Goal: Task Accomplishment & Management: Complete application form

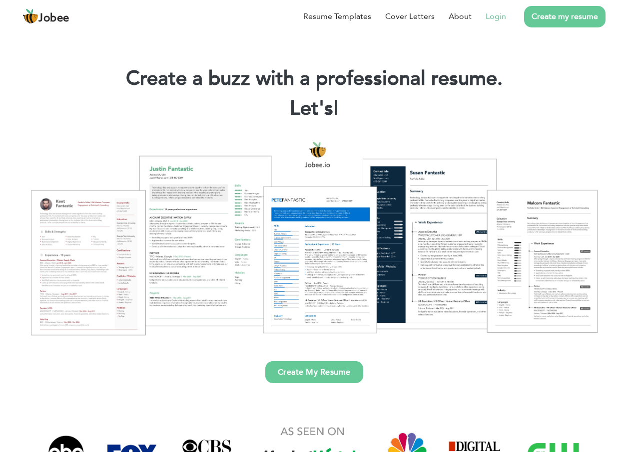
click at [499, 17] on link "Login" at bounding box center [495, 16] width 20 height 12
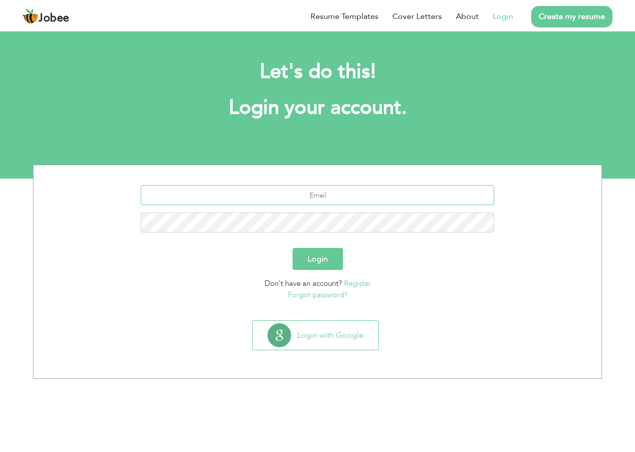
click at [310, 195] on input "text" at bounding box center [318, 195] width 354 height 20
type input "adnantanha436@gmail.com"
click at [431, 207] on div "[EMAIL_ADDRESS][DOMAIN_NAME]" at bounding box center [317, 212] width 553 height 55
click at [334, 254] on button "Login" at bounding box center [318, 259] width 50 height 22
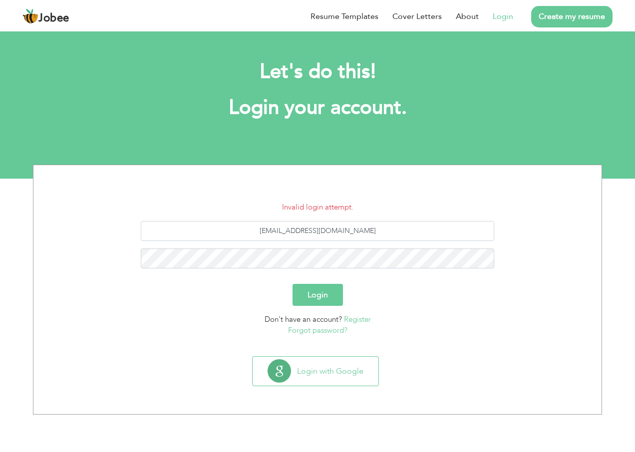
click at [308, 292] on button "Login" at bounding box center [318, 295] width 50 height 22
click at [319, 331] on link "Forgot password?" at bounding box center [317, 331] width 59 height 10
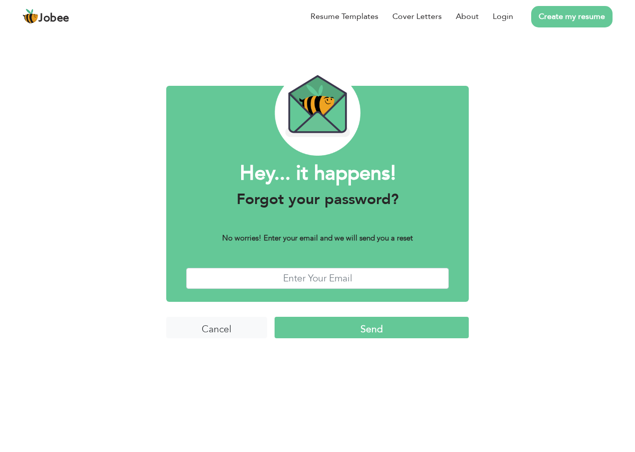
drag, startPoint x: 278, startPoint y: 292, endPoint x: 283, endPoint y: 285, distance: 8.5
click at [280, 289] on div "Hey... it happens! Forgot your password? No worries! Enter your email and we wi…" at bounding box center [317, 194] width 303 height 216
click at [286, 280] on input "text" at bounding box center [317, 278] width 263 height 21
type input "adnantanha436@gmail.com"
click at [325, 328] on input "Send" at bounding box center [372, 327] width 194 height 21
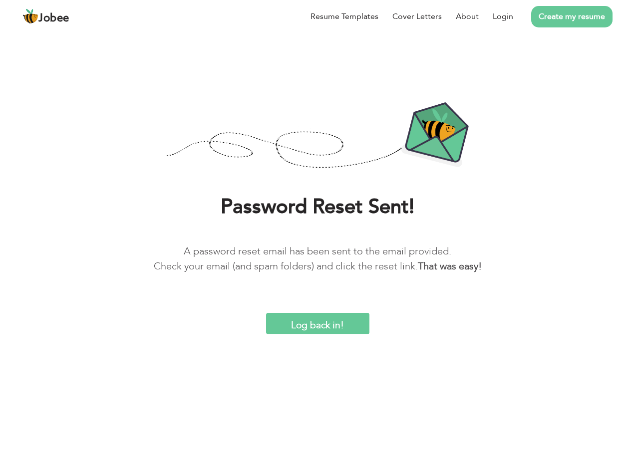
click at [306, 329] on input "Log back in!" at bounding box center [317, 323] width 103 height 21
click at [302, 320] on input "Log back in!" at bounding box center [317, 323] width 103 height 21
click at [297, 327] on input "Log back in!" at bounding box center [317, 323] width 103 height 21
click at [458, 263] on b "That was easy!" at bounding box center [450, 266] width 64 height 13
click at [464, 135] on img at bounding box center [317, 136] width 303 height 68
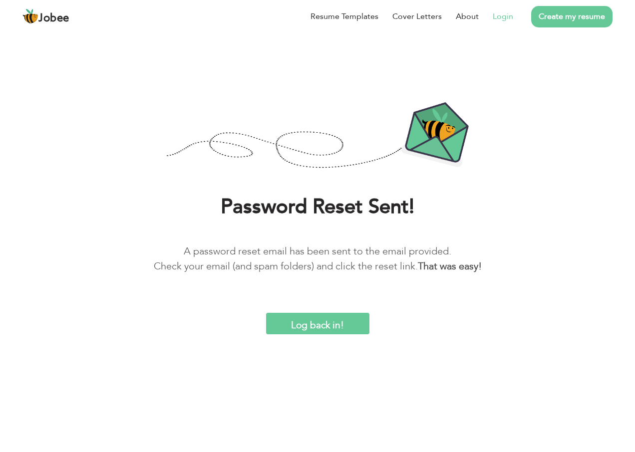
click at [507, 20] on link "Login" at bounding box center [503, 16] width 20 height 12
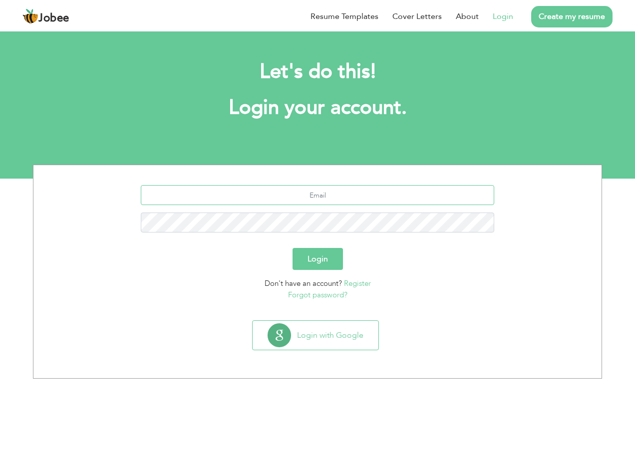
click at [297, 201] on input "text" at bounding box center [318, 195] width 354 height 20
type input "[EMAIL_ADDRESS][DOMAIN_NAME]"
click at [325, 267] on button "Login" at bounding box center [318, 259] width 50 height 22
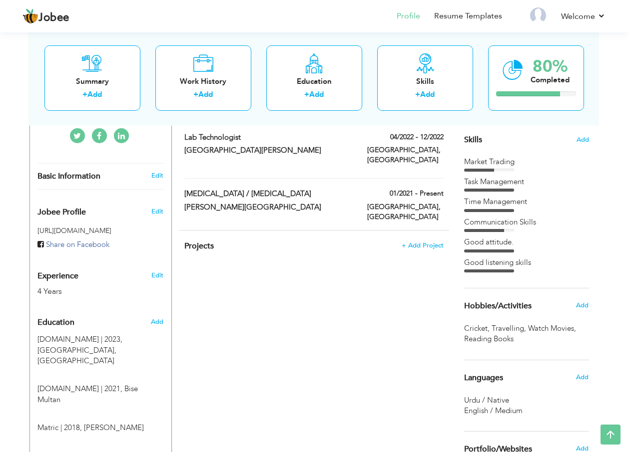
scroll to position [200, 0]
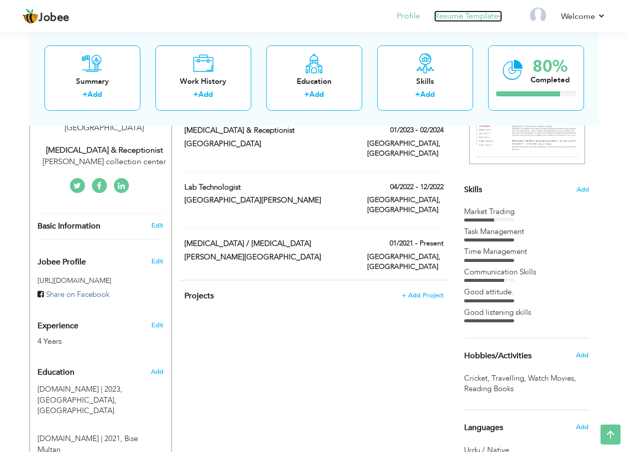
click at [449, 17] on link "Resume Templates" at bounding box center [468, 15] width 68 height 11
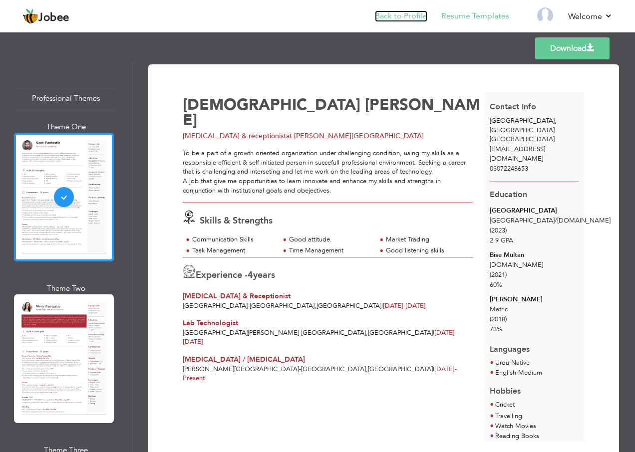
click at [401, 16] on link "Back to Profile" at bounding box center [401, 15] width 52 height 11
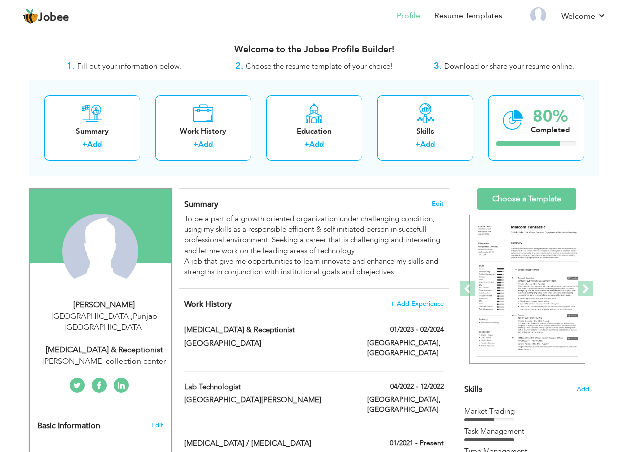
click at [219, 337] on div "phlebotomist & Receptionist" at bounding box center [268, 331] width 183 height 13
type input "phlebotomist & Receptionist"
type input "Farooq hospital"
type input "01/2023"
type input "02/2024"
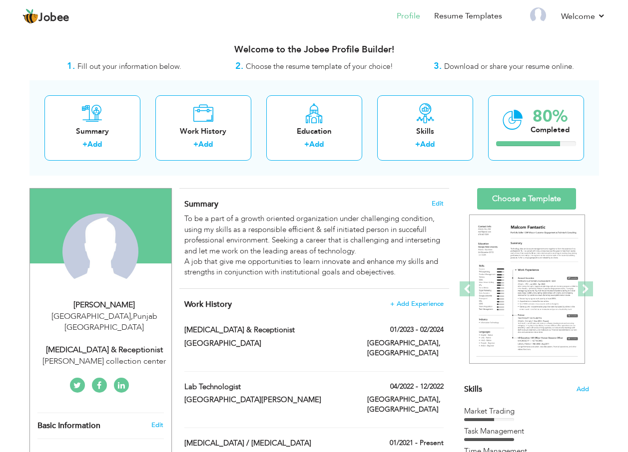
type input "[GEOGRAPHIC_DATA]"
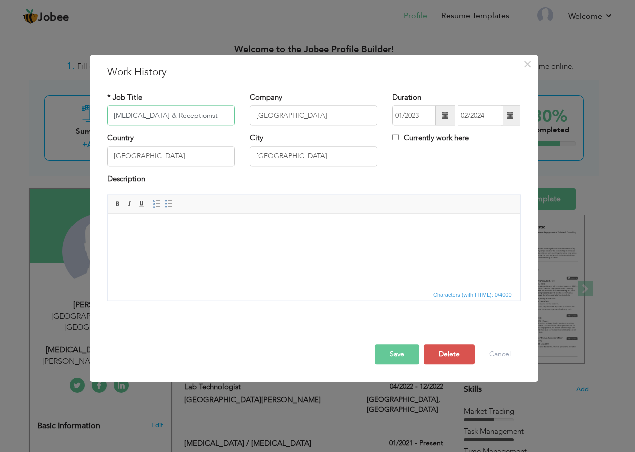
drag, startPoint x: 217, startPoint y: 115, endPoint x: 14, endPoint y: 143, distance: 204.7
click at [14, 143] on div "× Work History * Job Title phlebotomist & Receptionist Company Farooq hospital …" at bounding box center [317, 226] width 635 height 452
type input "h"
type input "Hameed Latif collection center"
drag, startPoint x: 236, startPoint y: 119, endPoint x: 72, endPoint y: 119, distance: 163.3
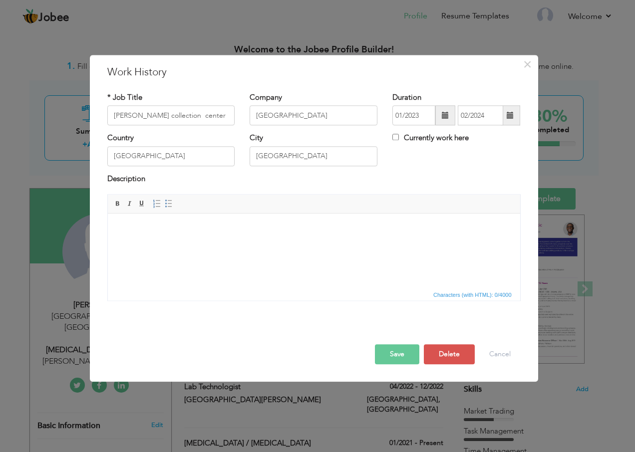
click at [72, 119] on div "× Work History * Job Title Hameed Latif collection center Company Farooq hospit…" at bounding box center [317, 226] width 635 height 452
click at [164, 118] on input "Hameed Latif collection center" at bounding box center [171, 116] width 128 height 20
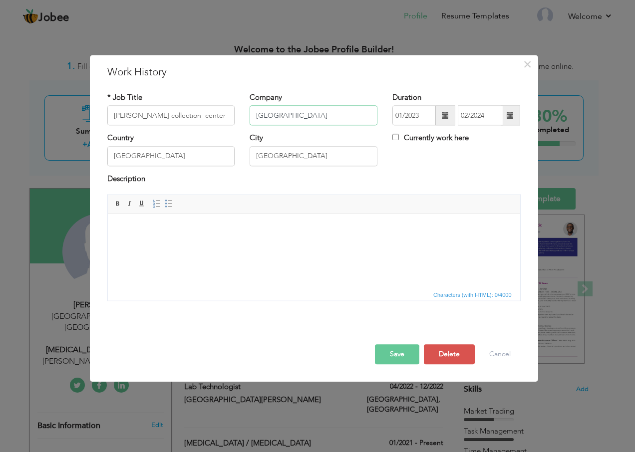
click at [273, 113] on input "Farooq hospital" at bounding box center [314, 116] width 128 height 20
click at [274, 113] on input "Farooq hospital" at bounding box center [314, 116] width 128 height 20
drag, startPoint x: 320, startPoint y: 119, endPoint x: 215, endPoint y: 116, distance: 104.9
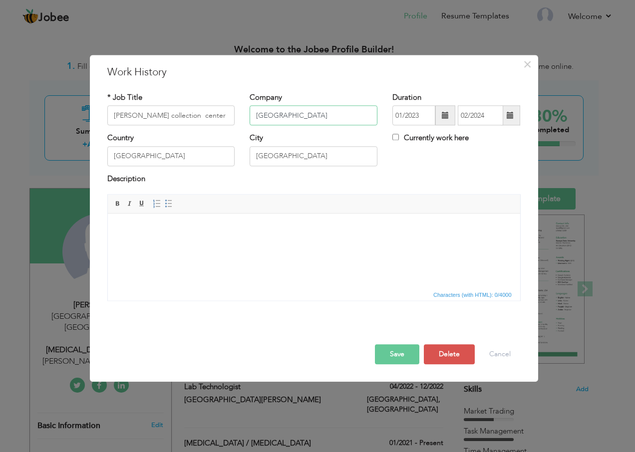
click at [215, 116] on div "* Job Title Hameed Latif collection center Company Farooq hospital Duration 01/…" at bounding box center [314, 112] width 428 height 40
paste input "Hameed Latif collection center"
click at [303, 116] on input "Hameed Latif collection center" at bounding box center [314, 116] width 128 height 20
type input "[PERSON_NAME] Collection center"
click at [443, 115] on span at bounding box center [445, 115] width 7 height 7
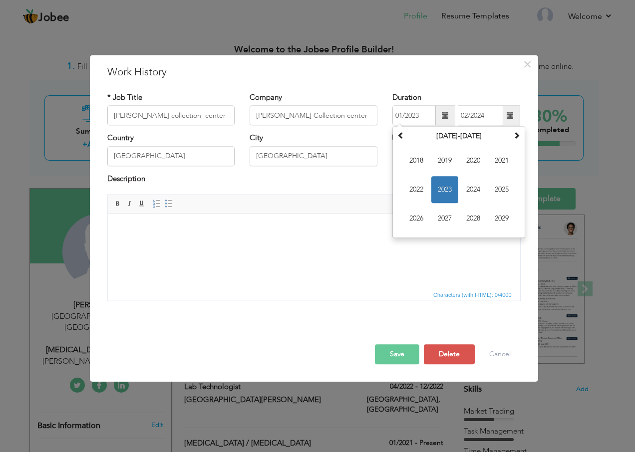
click at [352, 201] on span "Editor toolbars Basic Styles Bold Italic Underline Paragraph Insert/Remove Numb…" at bounding box center [314, 204] width 412 height 19
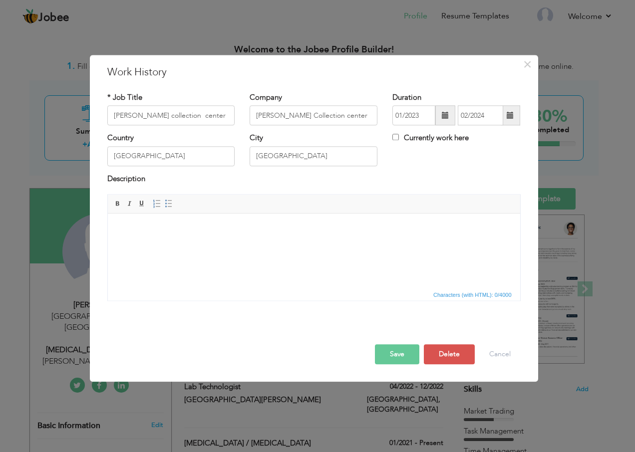
click at [442, 113] on span at bounding box center [445, 115] width 7 height 7
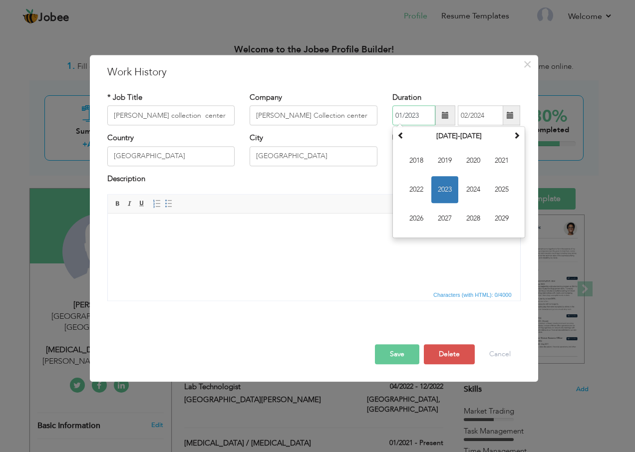
click at [444, 187] on span "2023" at bounding box center [444, 190] width 27 height 27
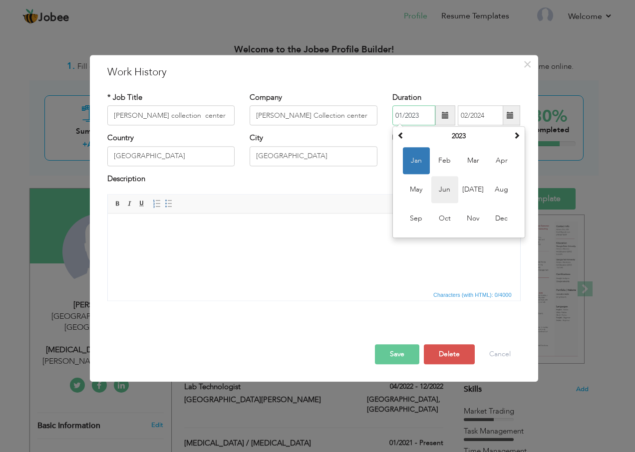
click at [439, 191] on span "Jun" at bounding box center [444, 190] width 27 height 27
type input "06/2023"
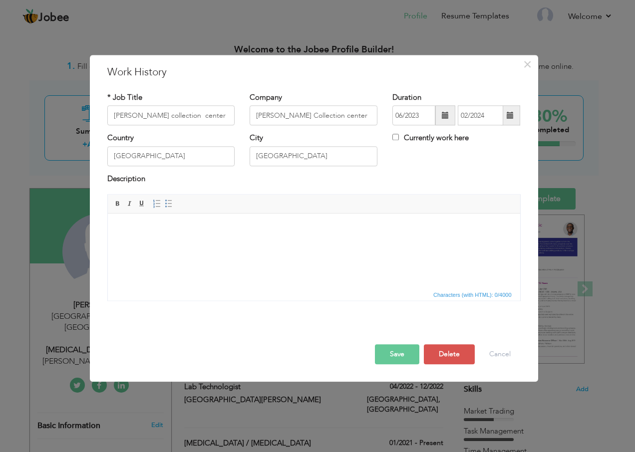
click at [505, 115] on span at bounding box center [510, 116] width 19 height 20
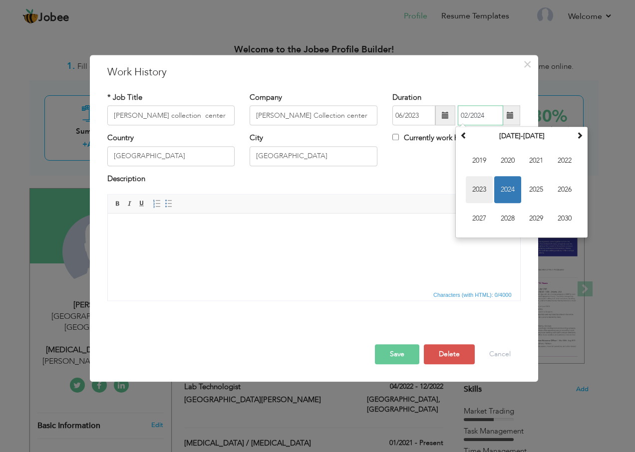
click at [481, 190] on span "2023" at bounding box center [479, 190] width 27 height 27
click at [556, 214] on span "Dec" at bounding box center [564, 219] width 27 height 27
type input "12/2023"
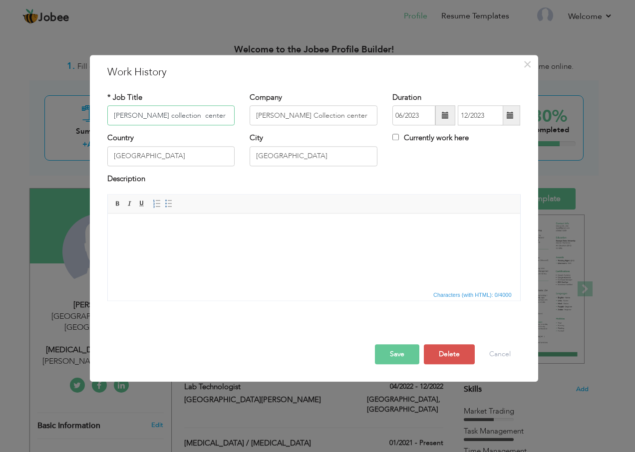
drag, startPoint x: 224, startPoint y: 114, endPoint x: 46, endPoint y: 114, distance: 177.8
click at [46, 114] on div "× Work History * Job Title Hameed Latif collection center Company Hameed Latif …" at bounding box center [317, 226] width 635 height 452
type input "p"
type input "[MEDICAL_DATA]"
click at [393, 357] on button "Save" at bounding box center [397, 355] width 44 height 20
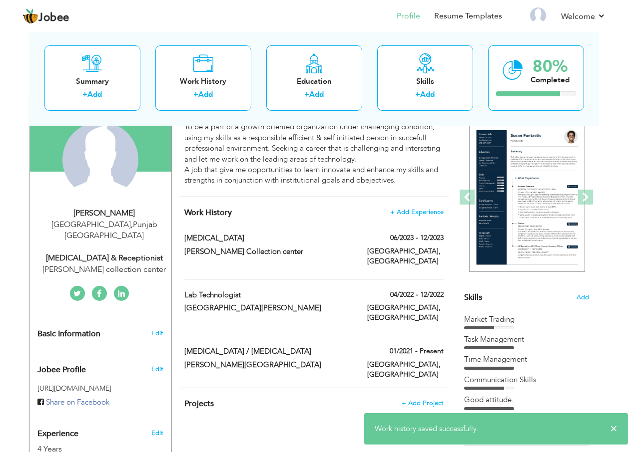
scroll to position [100, 0]
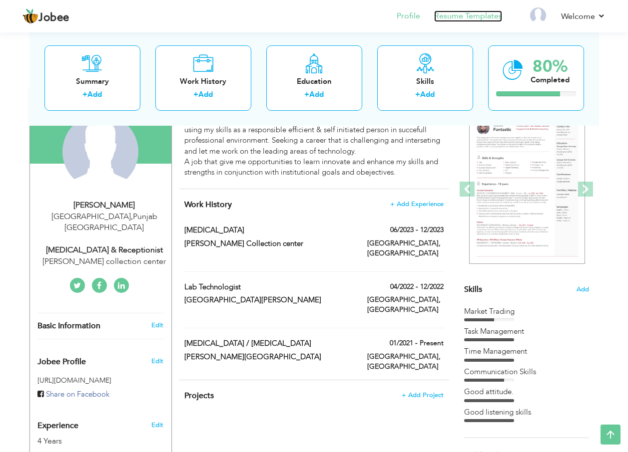
click at [456, 16] on link "Resume Templates" at bounding box center [468, 15] width 68 height 11
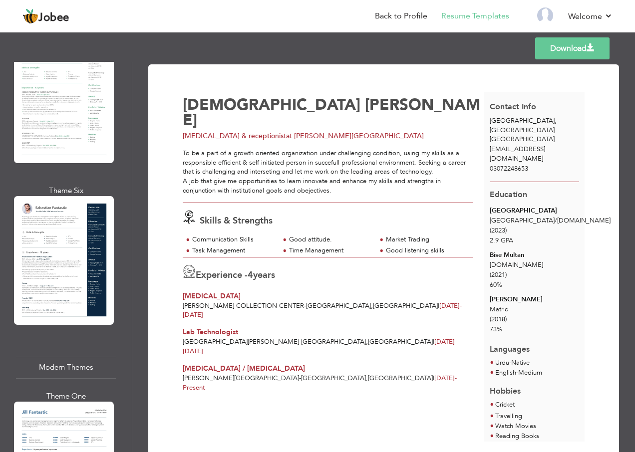
scroll to position [749, 0]
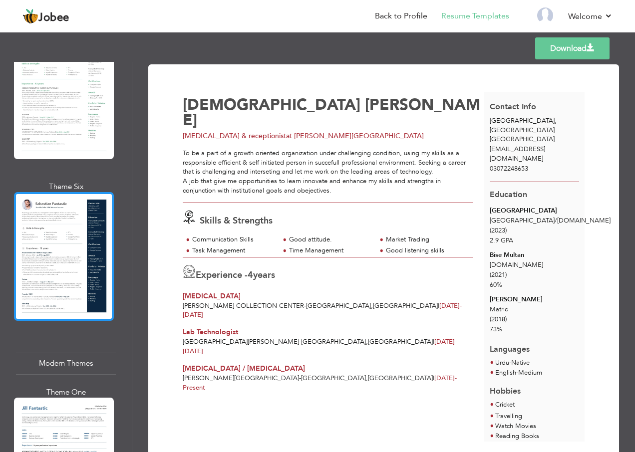
click at [59, 241] on div at bounding box center [64, 256] width 100 height 129
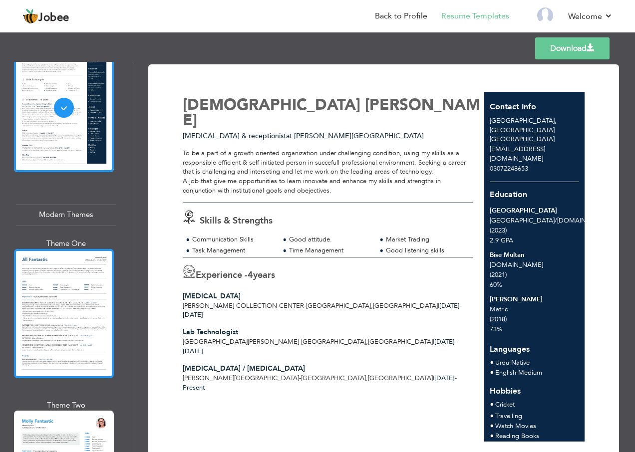
scroll to position [899, 0]
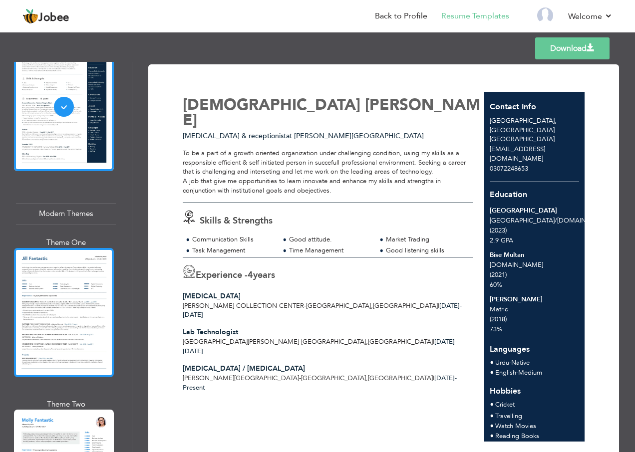
click at [46, 302] on div at bounding box center [64, 312] width 100 height 129
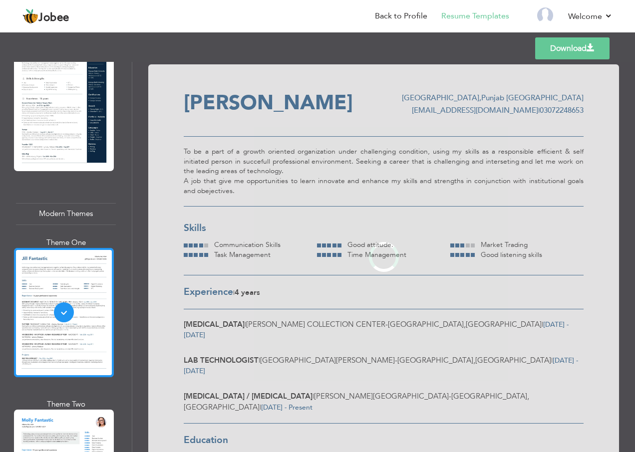
scroll to position [999, 0]
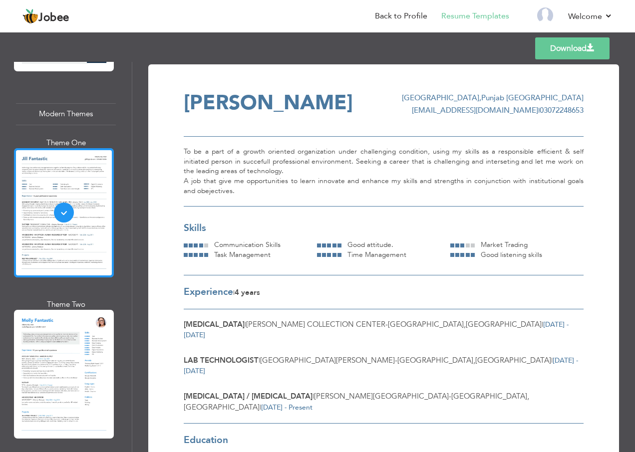
click at [37, 312] on div at bounding box center [64, 374] width 100 height 129
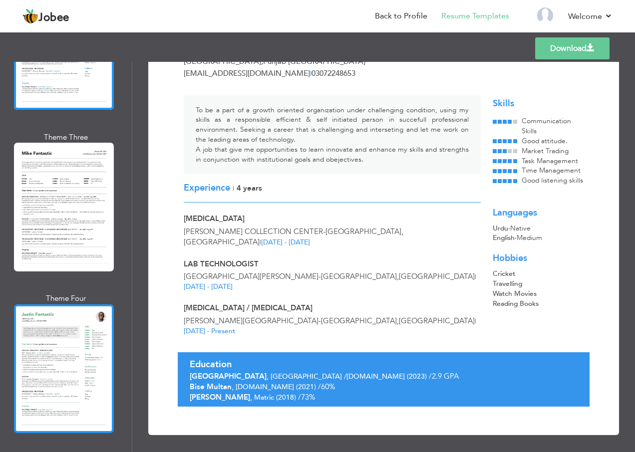
scroll to position [1348, 0]
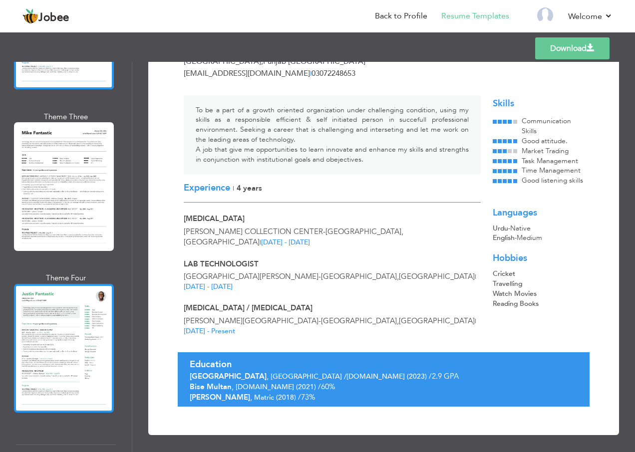
click at [56, 292] on div at bounding box center [64, 348] width 100 height 129
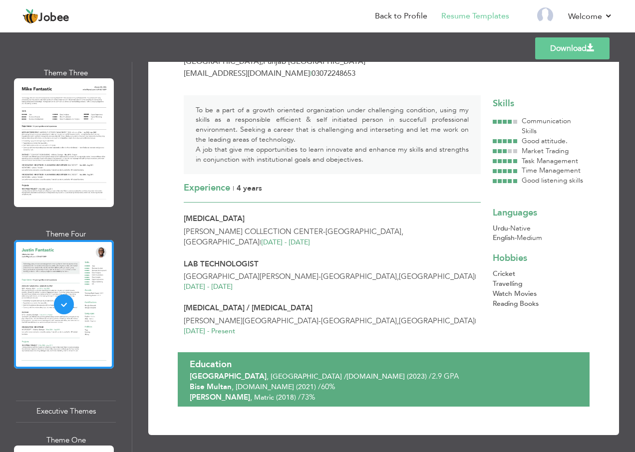
scroll to position [1548, 0]
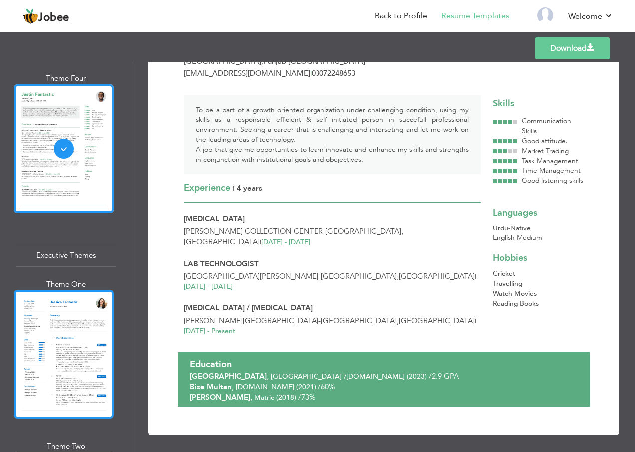
click at [66, 303] on div at bounding box center [64, 354] width 100 height 129
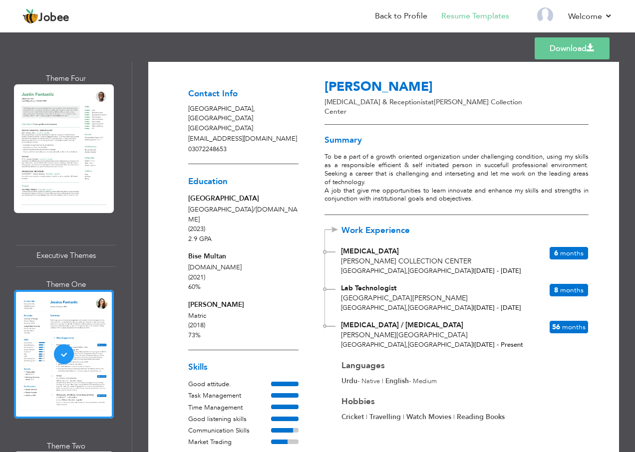
scroll to position [0, 0]
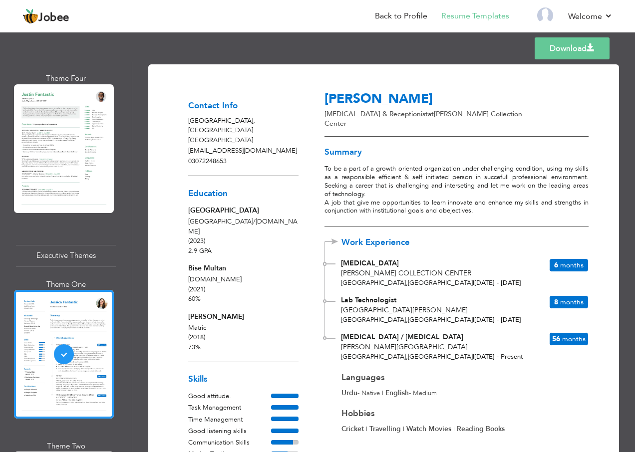
click at [558, 46] on link "Download" at bounding box center [572, 48] width 75 height 22
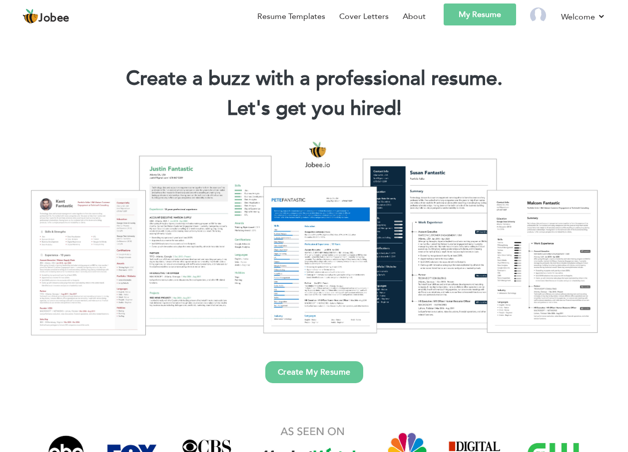
click at [473, 21] on link "My Resume" at bounding box center [479, 14] width 72 height 22
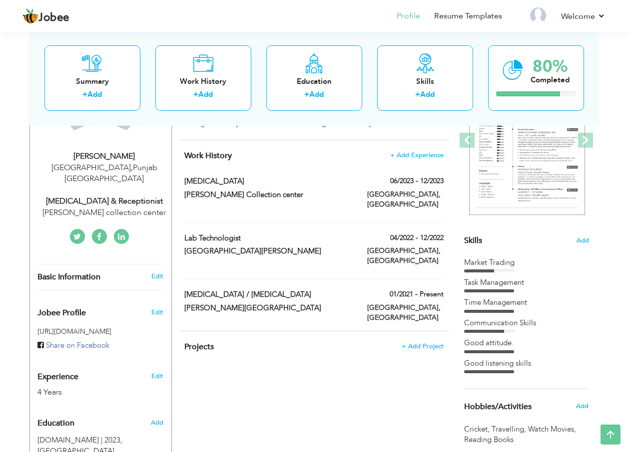
scroll to position [100, 0]
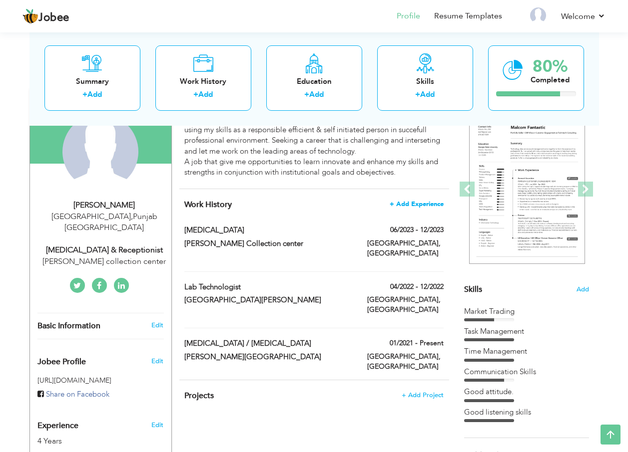
click at [400, 206] on span "+ Add Experience" at bounding box center [417, 204] width 54 height 7
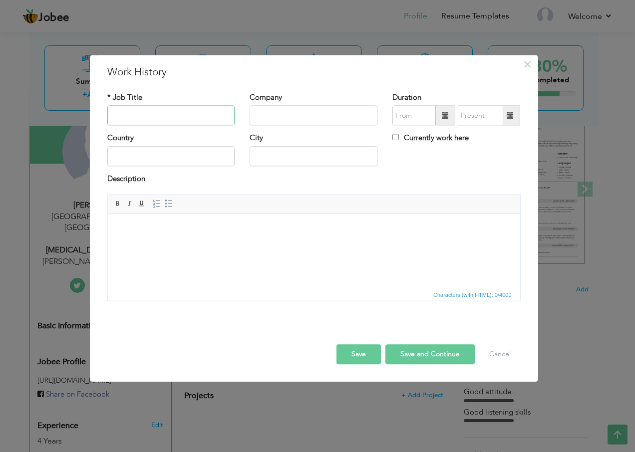
click at [176, 112] on input "text" at bounding box center [171, 116] width 128 height 20
type input "p"
type input "[MEDICAL_DATA]"
click at [321, 113] on input "text" at bounding box center [314, 116] width 128 height 20
type input "c"
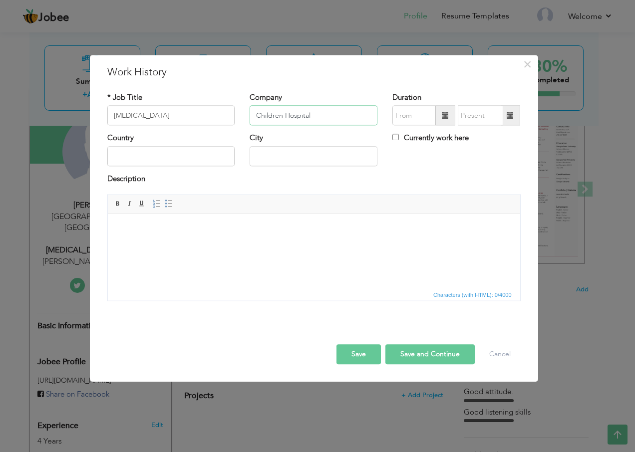
type input "Children Hospital"
click at [435, 115] on input "09/2025" at bounding box center [413, 116] width 43 height 20
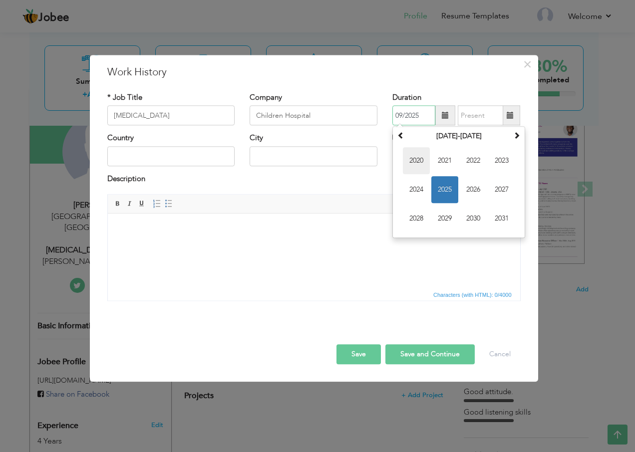
click at [420, 163] on span "2020" at bounding box center [416, 161] width 27 height 27
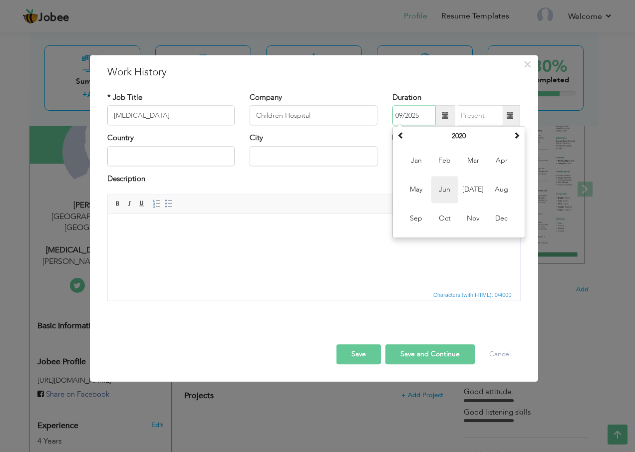
click at [443, 188] on span "Jun" at bounding box center [444, 190] width 27 height 27
type input "06/2020"
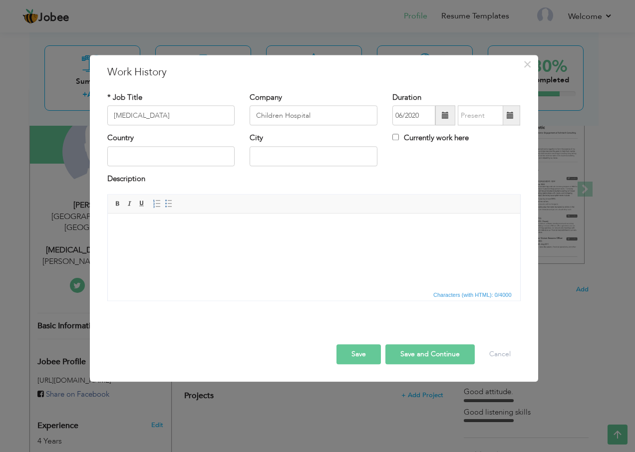
click at [505, 116] on span at bounding box center [510, 116] width 19 height 20
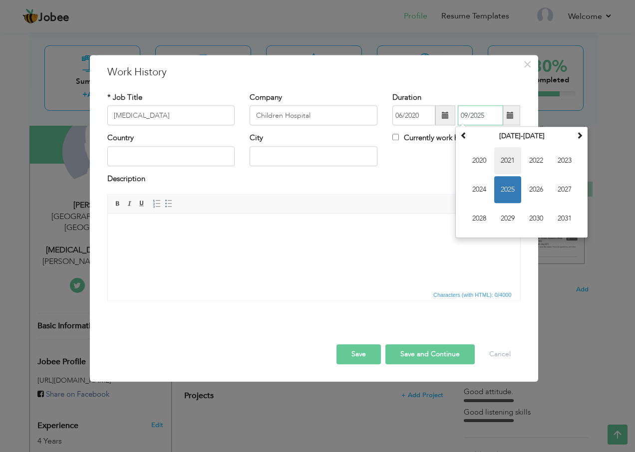
click at [503, 162] on span "2021" at bounding box center [507, 161] width 27 height 27
click at [486, 218] on span "Sep" at bounding box center [479, 219] width 27 height 27
type input "09/2021"
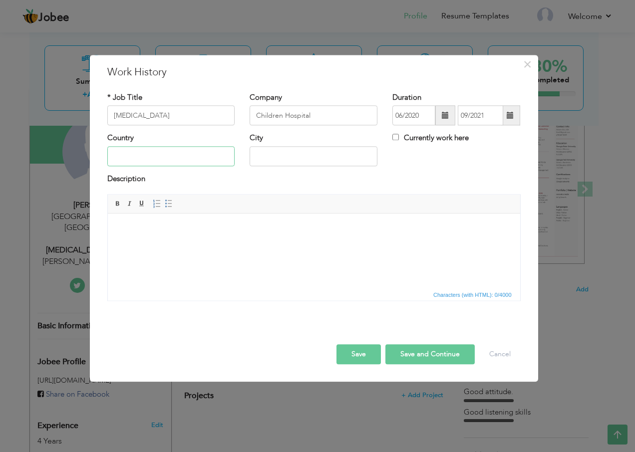
click at [159, 152] on input "text" at bounding box center [171, 156] width 128 height 20
type input "[GEOGRAPHIC_DATA]"
type input "LAHORE"
click at [362, 355] on button "Save" at bounding box center [359, 355] width 44 height 20
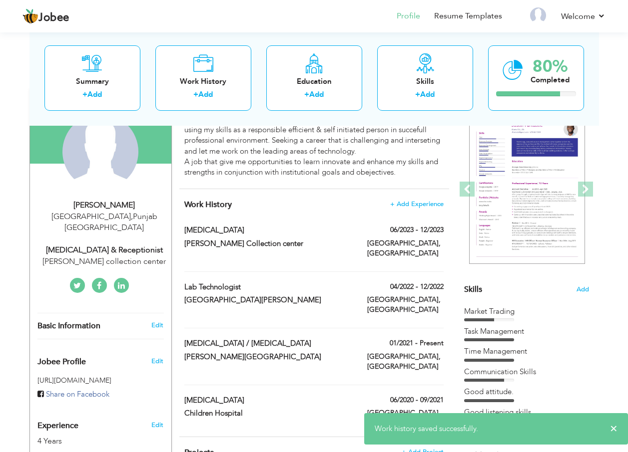
scroll to position [150, 0]
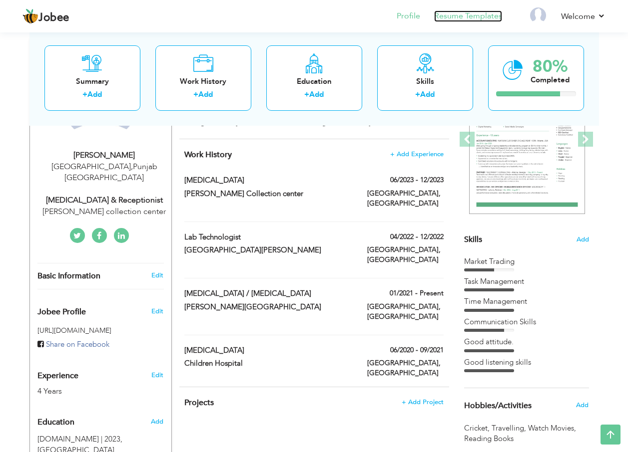
click at [486, 19] on link "Resume Templates" at bounding box center [468, 15] width 68 height 11
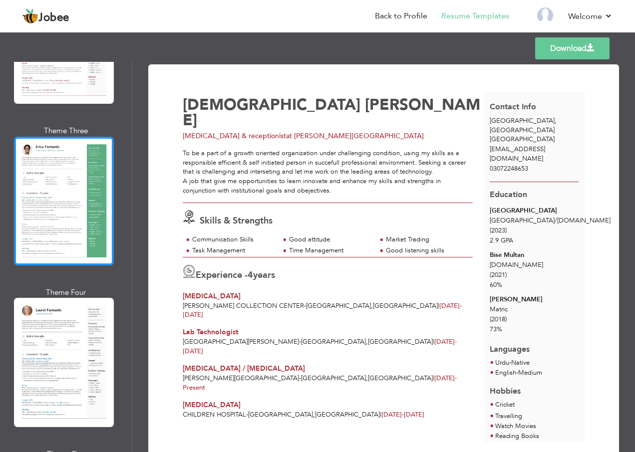
scroll to position [449, 0]
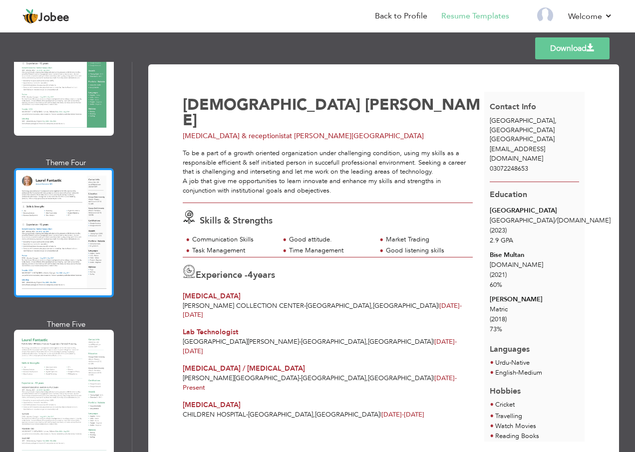
click at [66, 231] on div at bounding box center [64, 232] width 100 height 129
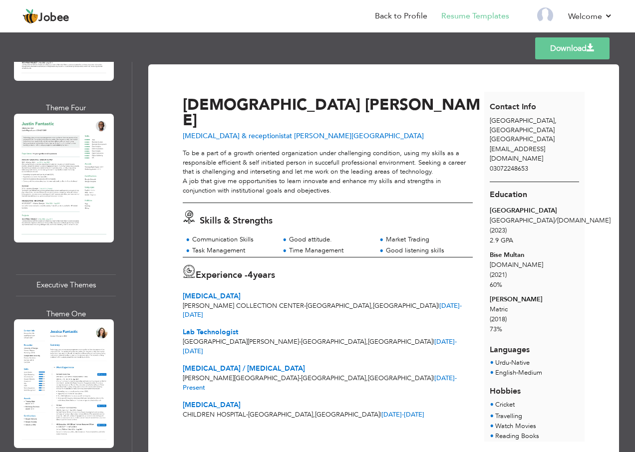
scroll to position [1648, 0]
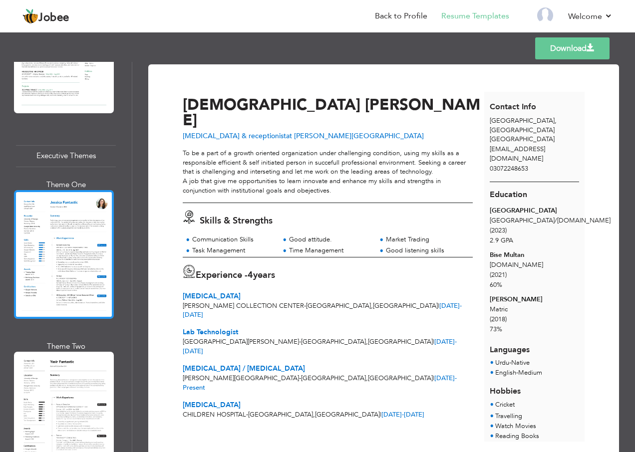
click at [45, 242] on div at bounding box center [64, 254] width 100 height 129
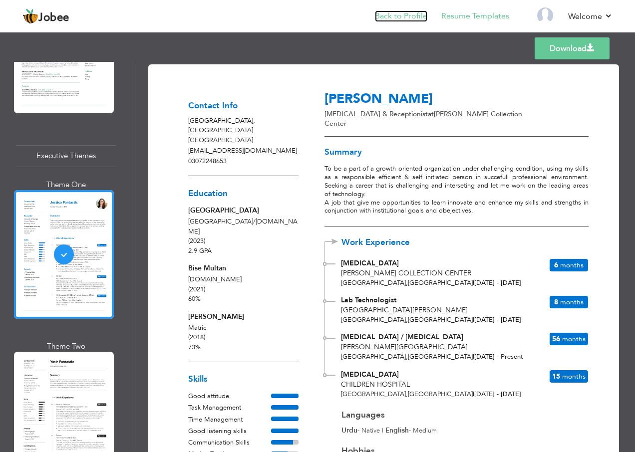
click at [403, 11] on link "Back to Profile" at bounding box center [401, 15] width 52 height 11
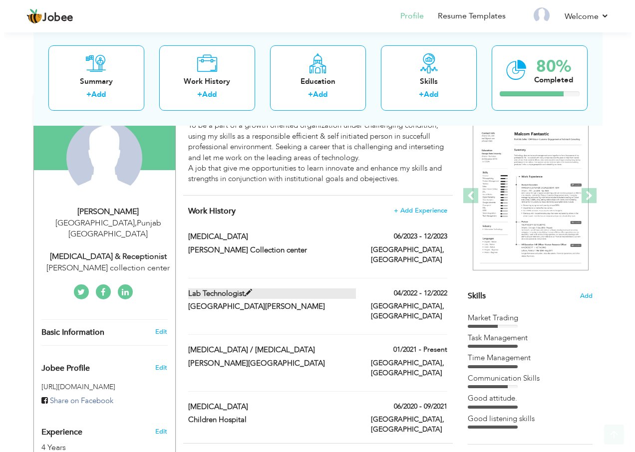
scroll to position [100, 0]
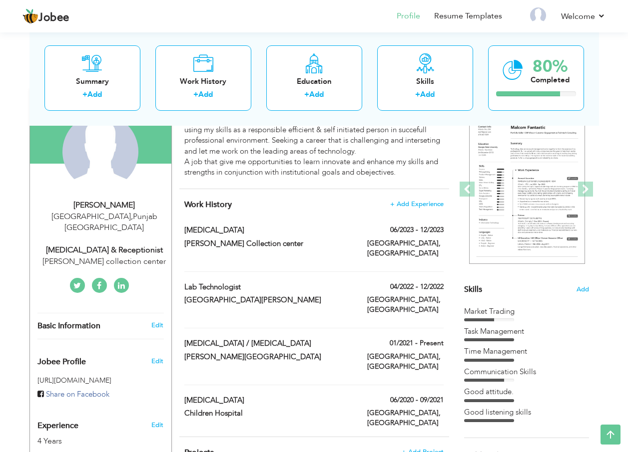
click at [254, 238] on div "[MEDICAL_DATA]" at bounding box center [268, 231] width 183 height 13
type input "[MEDICAL_DATA]"
type input "Hameed Latif Collection center"
type input "06/2023"
type input "12/2023"
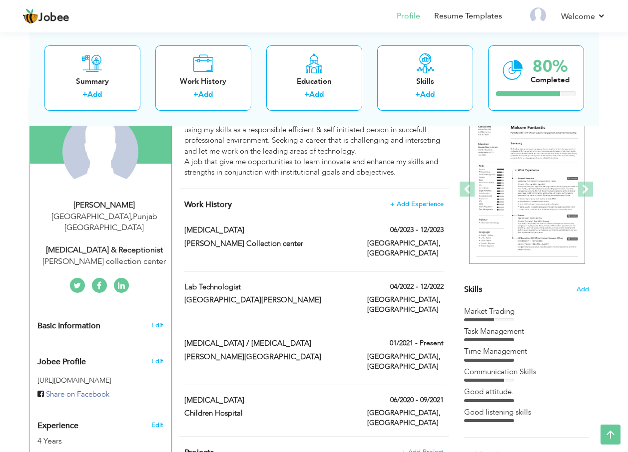
type input "[GEOGRAPHIC_DATA]"
type input "LAHORE"
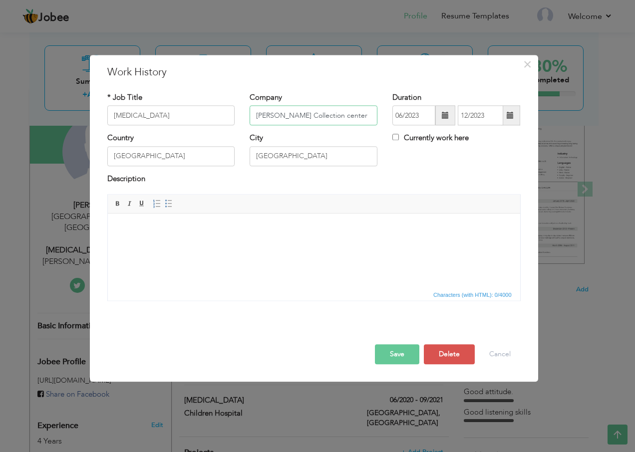
drag, startPoint x: 256, startPoint y: 114, endPoint x: 452, endPoint y: 120, distance: 196.8
click at [452, 120] on div "* Job Title Phlebotomist Company Hameed Latif Collection center Duration 06/202…" at bounding box center [314, 112] width 428 height 40
type input "Children Hospital"
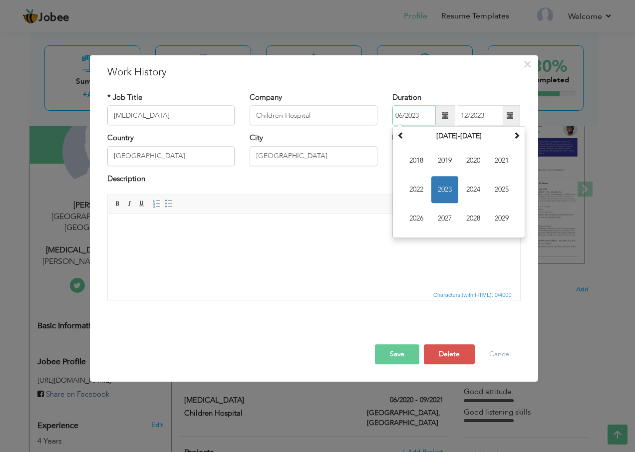
click at [402, 109] on input "06/2023" at bounding box center [413, 116] width 43 height 20
click at [495, 166] on span "2021" at bounding box center [501, 161] width 27 height 27
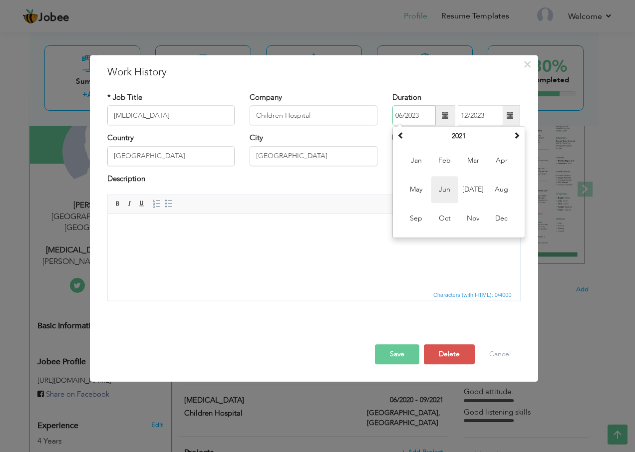
click at [438, 190] on span "Jun" at bounding box center [444, 190] width 27 height 27
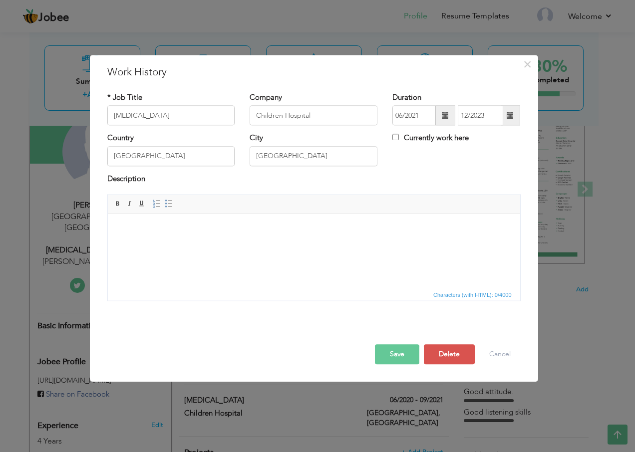
click at [511, 112] on span at bounding box center [510, 115] width 7 height 7
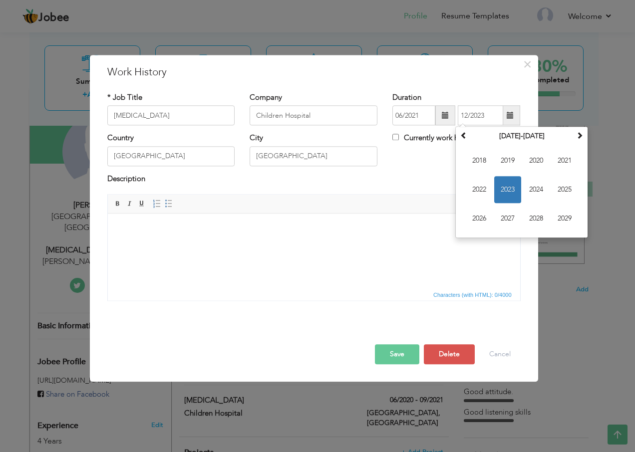
click at [446, 117] on span at bounding box center [445, 115] width 7 height 7
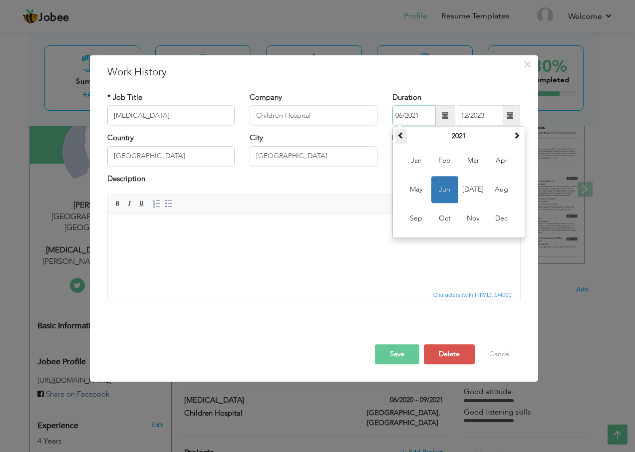
click at [401, 136] on span at bounding box center [400, 135] width 7 height 7
click at [440, 184] on span "Jun" at bounding box center [444, 190] width 27 height 27
type input "06/2020"
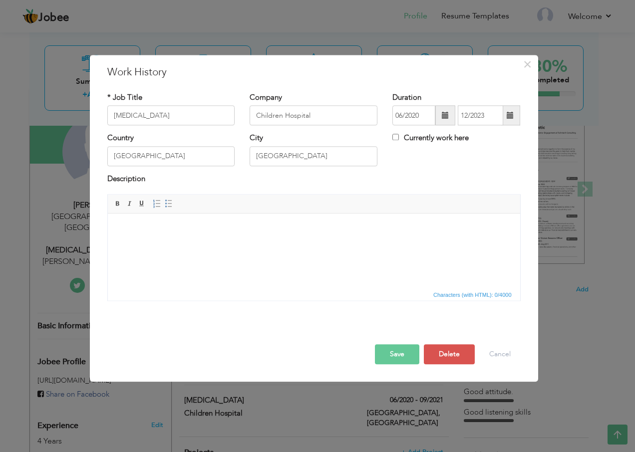
click at [508, 114] on span at bounding box center [510, 115] width 7 height 7
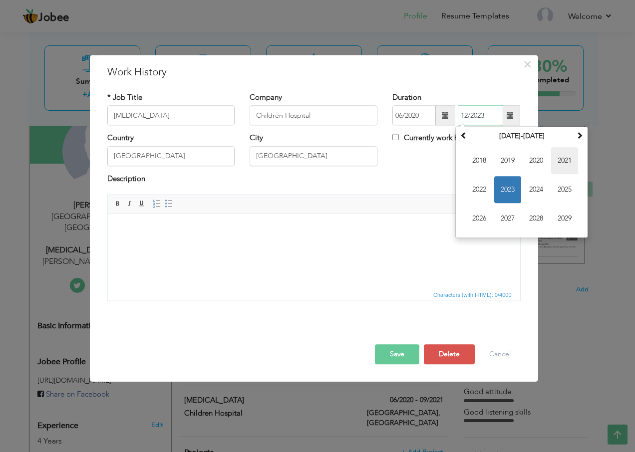
click at [559, 158] on span "2021" at bounding box center [564, 161] width 27 height 27
click at [534, 188] on span "Jul" at bounding box center [536, 190] width 27 height 27
type input "07/2021"
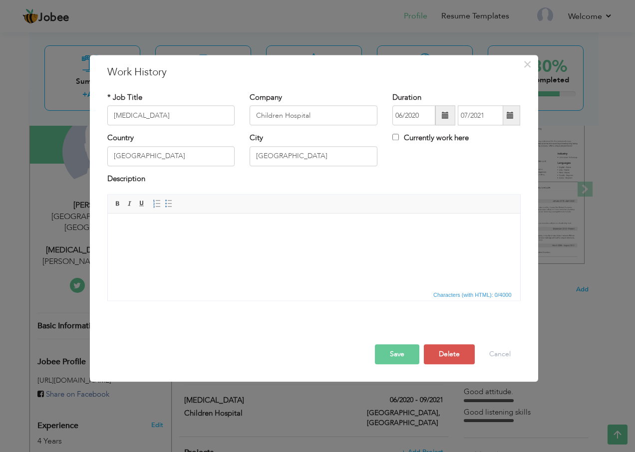
click at [398, 358] on button "Save" at bounding box center [397, 355] width 44 height 20
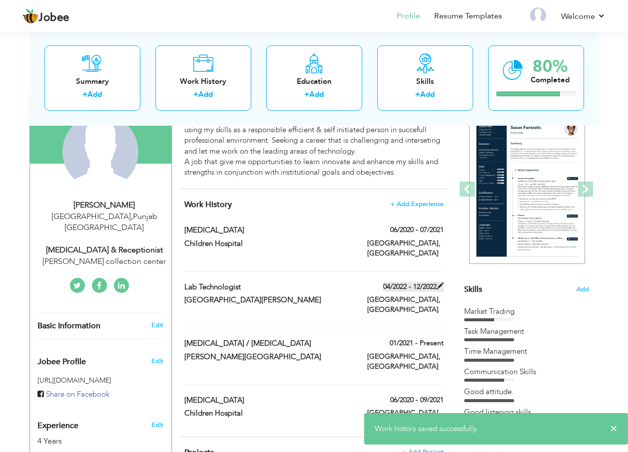
click at [427, 282] on label "04/2022 - 12/2022" at bounding box center [413, 287] width 60 height 10
type input "Lab Technologist"
type input "CH Muhammad Akram hospital"
type input "04/2022"
type input "12/2022"
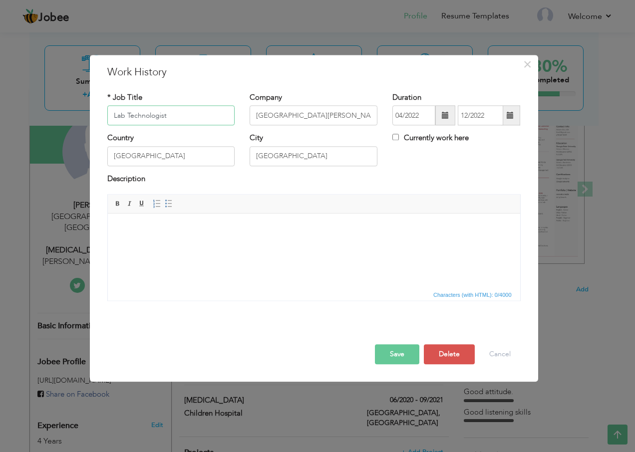
drag, startPoint x: 180, startPoint y: 114, endPoint x: 37, endPoint y: 103, distance: 143.2
click at [37, 103] on div "× Work History * Job Title Lab Technologist Company CH Muhammad Akram hospital …" at bounding box center [317, 226] width 635 height 452
type input "[MEDICAL_DATA]"
drag, startPoint x: 356, startPoint y: 117, endPoint x: 248, endPoint y: 117, distance: 107.9
click at [248, 117] on div "Company CH Muhammad Akram hospital" at bounding box center [313, 112] width 143 height 40
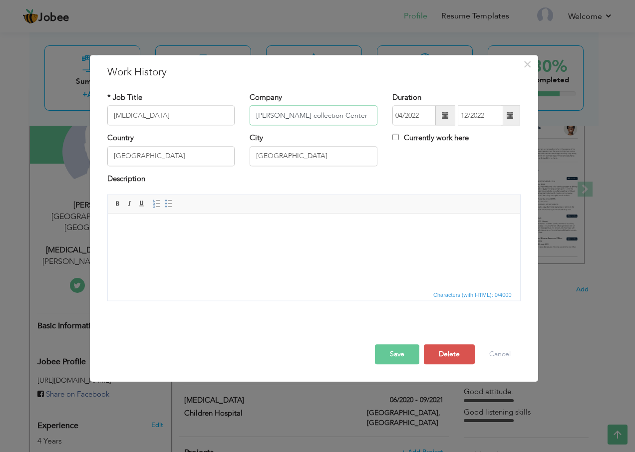
click at [303, 117] on input "Hameed Latif collection Center" at bounding box center [314, 116] width 128 height 20
type input "[PERSON_NAME] Collection Center"
click at [451, 112] on span at bounding box center [445, 116] width 20 height 20
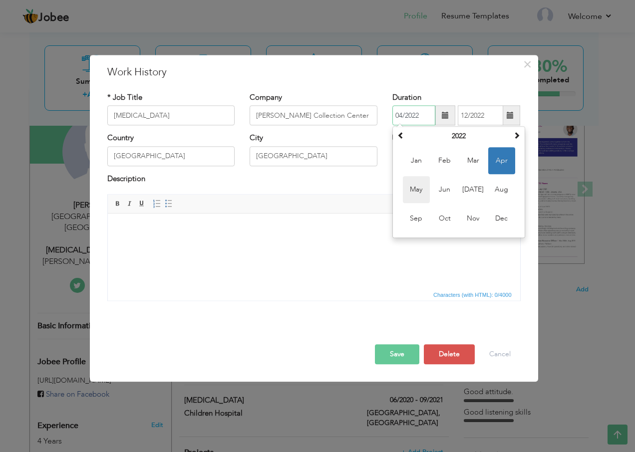
click at [415, 186] on span "May" at bounding box center [416, 190] width 27 height 27
type input "05/2022"
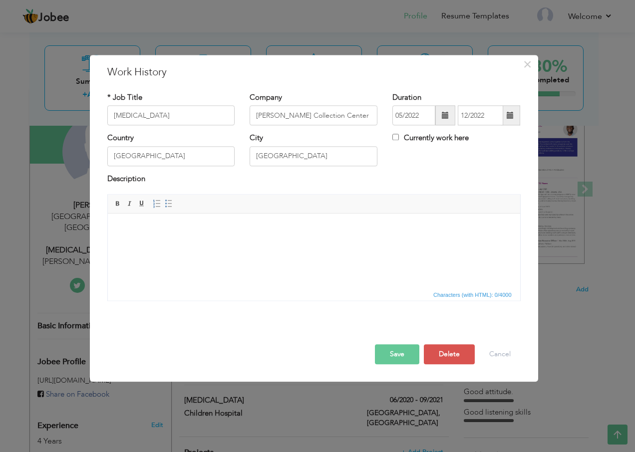
click at [506, 116] on span at bounding box center [510, 116] width 19 height 20
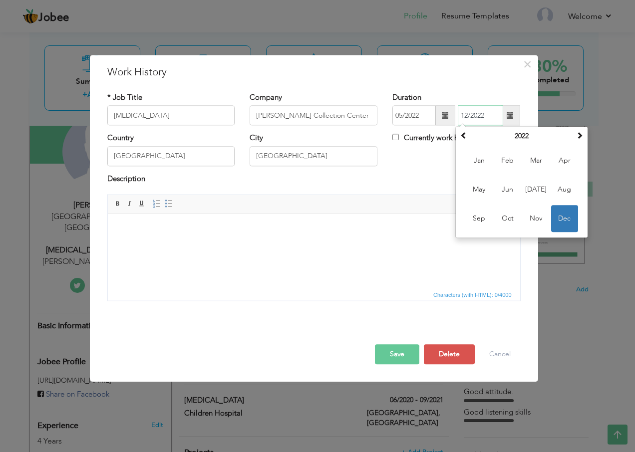
click at [562, 215] on span "Dec" at bounding box center [564, 219] width 27 height 27
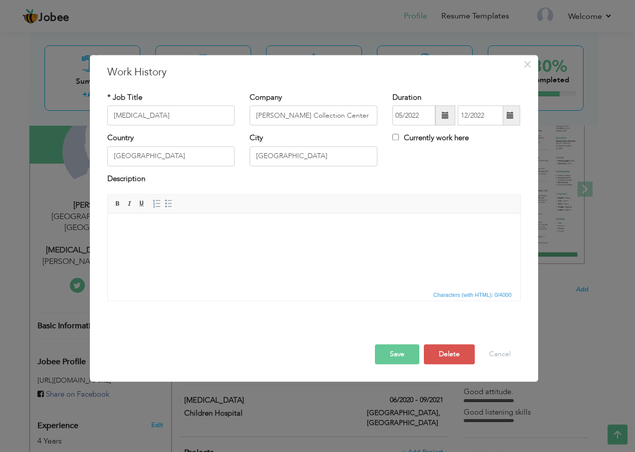
click at [384, 346] on button "Save" at bounding box center [397, 355] width 44 height 20
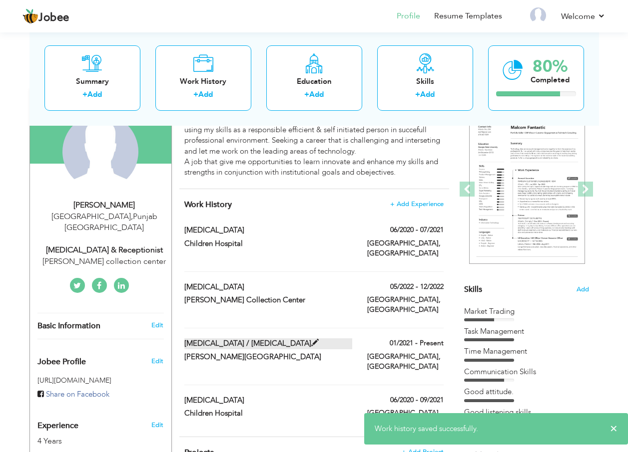
click at [248, 339] on label "[MEDICAL_DATA] / [MEDICAL_DATA]" at bounding box center [268, 344] width 168 height 10
type input "[MEDICAL_DATA] / [MEDICAL_DATA]"
type input "Shaukat Khanum Hospital Lahore"
type input "01/2021"
type input "[GEOGRAPHIC_DATA]"
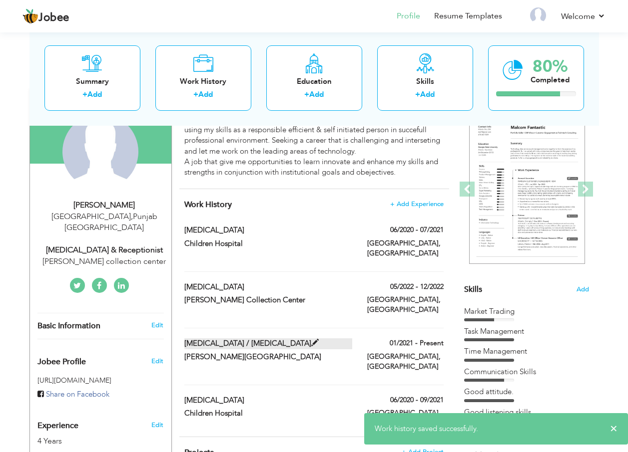
checkbox input "true"
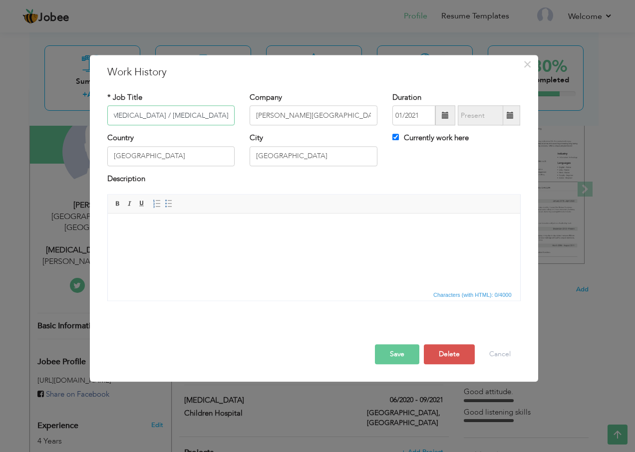
scroll to position [0, 0]
drag, startPoint x: 229, startPoint y: 116, endPoint x: 95, endPoint y: 127, distance: 134.3
click at [95, 127] on div "× Work History * Job Title Laboratory Technician / Lab Technician Company Shauk…" at bounding box center [314, 218] width 448 height 327
click at [353, 121] on input "Shaukat Khanum Hospital Lahore" at bounding box center [314, 116] width 128 height 20
drag, startPoint x: 363, startPoint y: 118, endPoint x: 220, endPoint y: 118, distance: 142.3
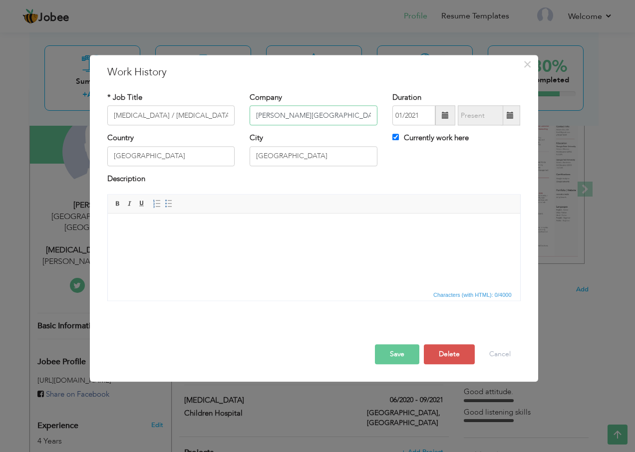
click at [220, 118] on div "* Job Title Laboratory Technician / Lab Technician Company Shaukat Khanum Hospi…" at bounding box center [314, 112] width 428 height 40
paste input "[GEOGRAPHIC_DATA][PERSON_NAME]"
type input "[GEOGRAPHIC_DATA][PERSON_NAME]"
click at [443, 113] on span at bounding box center [445, 115] width 7 height 7
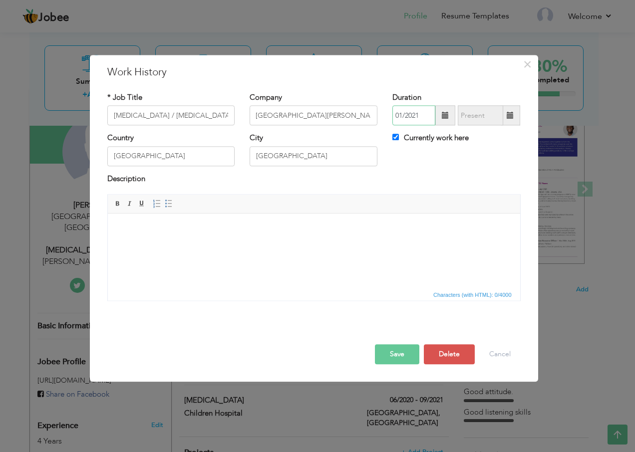
scroll to position [0, 0]
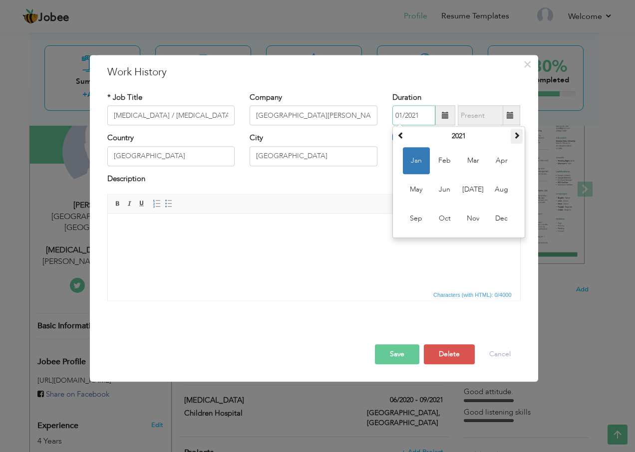
click at [519, 136] on span at bounding box center [516, 135] width 7 height 7
click at [422, 194] on span "May" at bounding box center [416, 190] width 27 height 27
type input "05/2023"
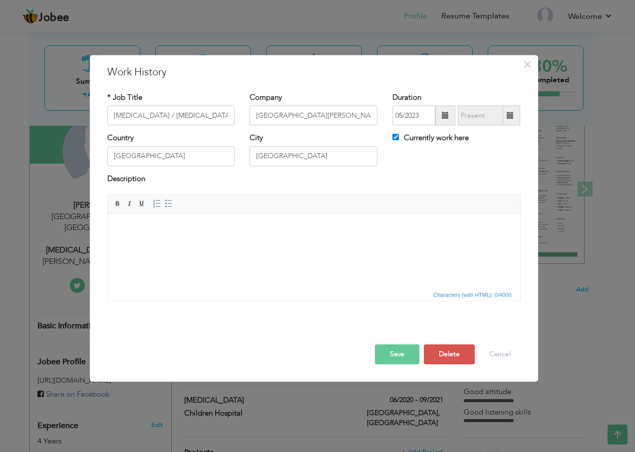
click at [512, 115] on span at bounding box center [510, 115] width 7 height 7
click at [415, 138] on label "Currently work here" at bounding box center [430, 138] width 76 height 10
click at [399, 138] on input "Currently work here" at bounding box center [395, 137] width 6 height 6
checkbox input "false"
click at [512, 111] on span at bounding box center [510, 116] width 19 height 20
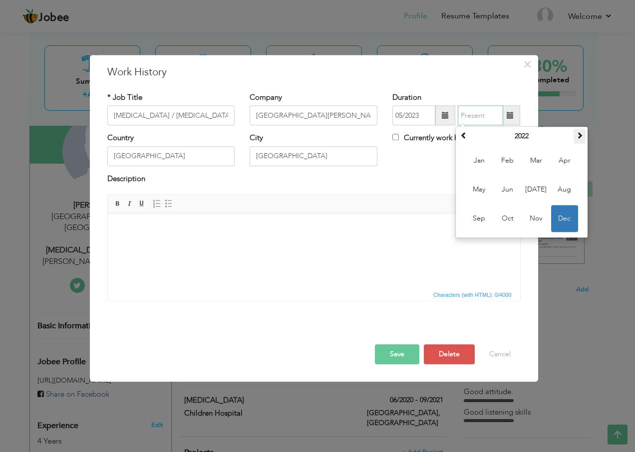
click at [582, 135] on span at bounding box center [579, 135] width 7 height 7
click at [557, 213] on span "Dec" at bounding box center [564, 219] width 27 height 27
type input "12/2023"
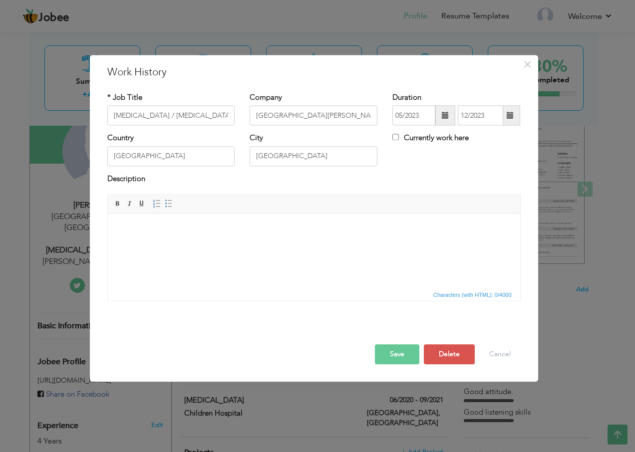
click at [394, 356] on button "Save" at bounding box center [397, 355] width 44 height 20
click at [394, 356] on button "Save" at bounding box center [393, 355] width 51 height 20
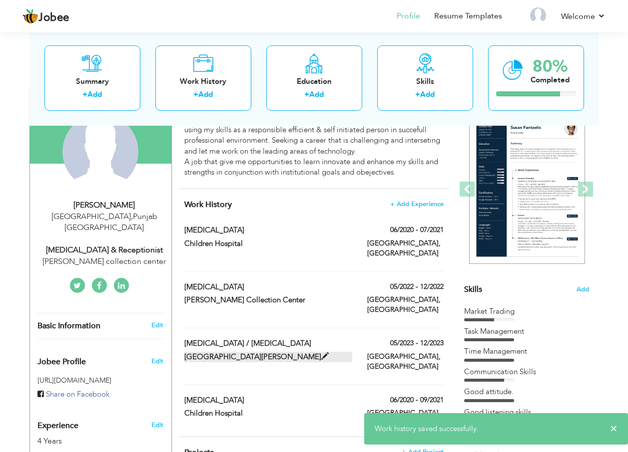
click at [296, 352] on label "[GEOGRAPHIC_DATA][PERSON_NAME]" at bounding box center [268, 357] width 168 height 10
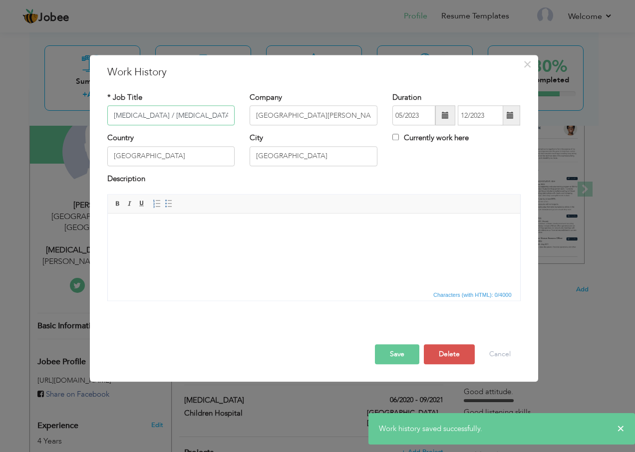
scroll to position [0, 0]
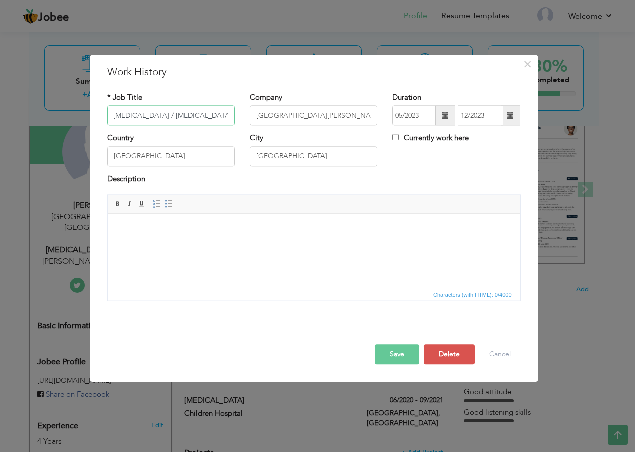
click at [229, 114] on input "[MEDICAL_DATA] / [MEDICAL_DATA]" at bounding box center [171, 116] width 128 height 20
drag, startPoint x: 220, startPoint y: 116, endPoint x: 252, endPoint y: 116, distance: 31.5
click at [252, 116] on div "* Job Title Laboratory Technician / Lab Technician Company CH MUHAMMAD AKRAM HO…" at bounding box center [314, 112] width 428 height 40
click at [156, 155] on input "[GEOGRAPHIC_DATA]" at bounding box center [171, 156] width 128 height 20
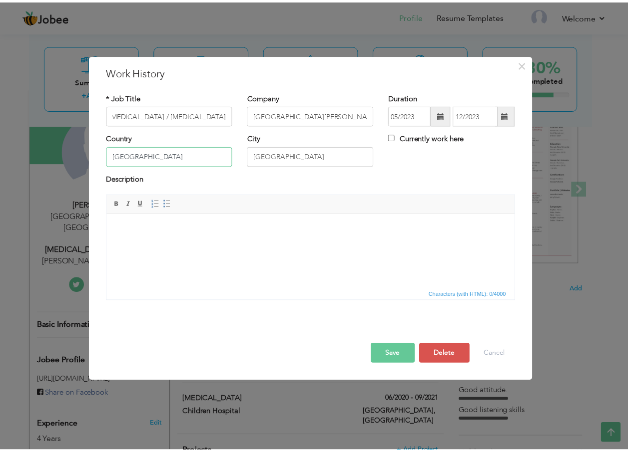
scroll to position [0, 0]
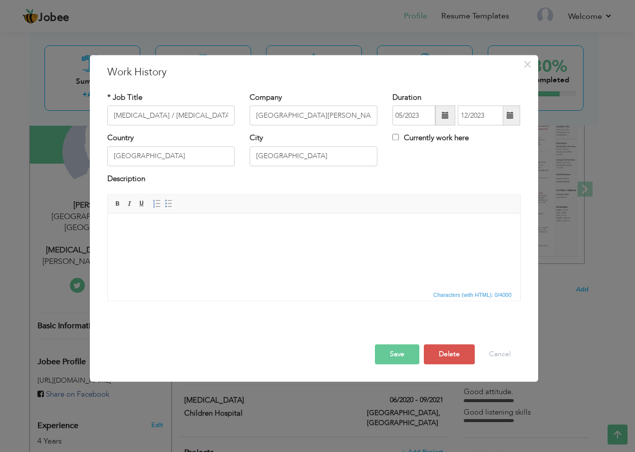
click at [385, 353] on button "Save" at bounding box center [397, 355] width 44 height 20
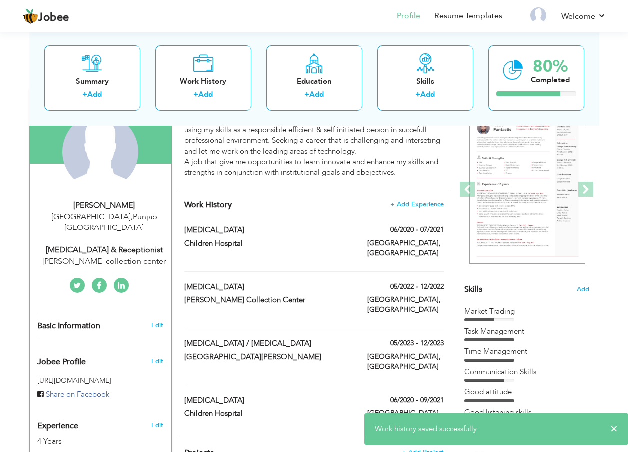
click at [242, 395] on div "[MEDICAL_DATA]" at bounding box center [268, 401] width 183 height 13
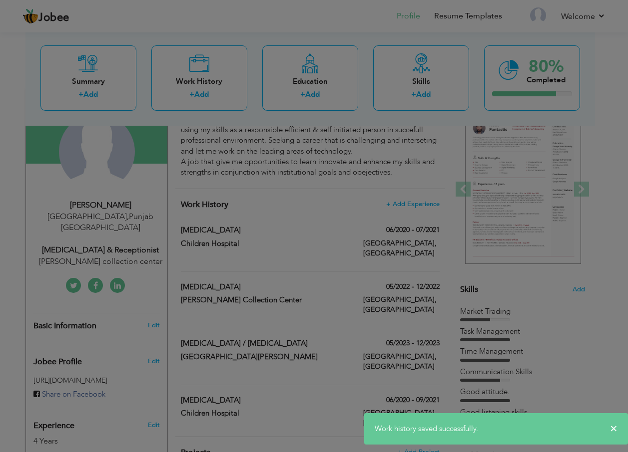
type input "[MEDICAL_DATA]"
type input "Children Hospital"
type input "06/2020"
type input "09/2021"
type input "LAHORE"
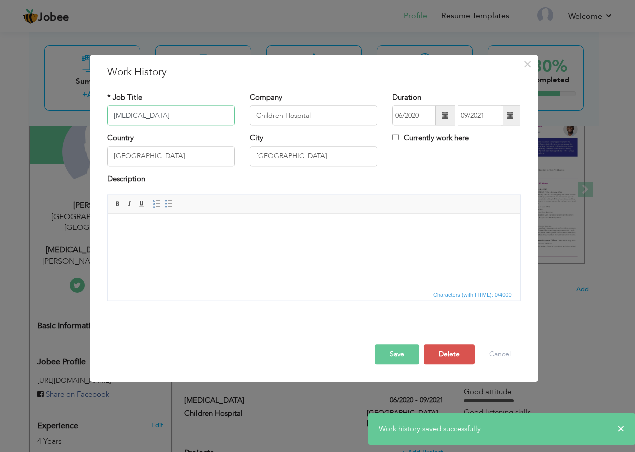
drag, startPoint x: 166, startPoint y: 115, endPoint x: 201, endPoint y: 115, distance: 35.0
click at [162, 117] on input "[MEDICAL_DATA]" at bounding box center [171, 116] width 128 height 20
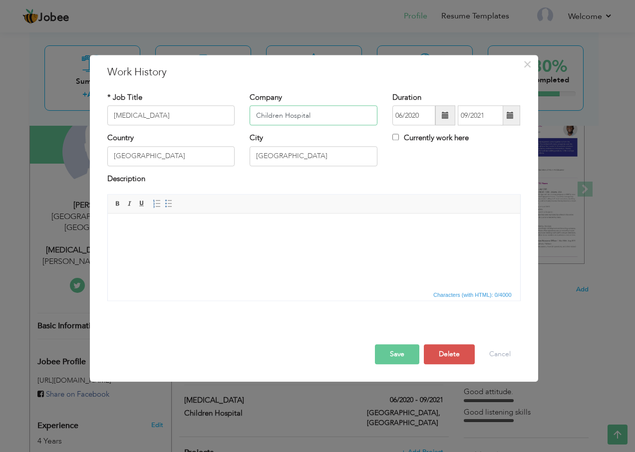
drag, startPoint x: 320, startPoint y: 114, endPoint x: 120, endPoint y: 145, distance: 202.1
click at [120, 145] on div "* Job Title Phlebotomist Company Children Hospital Duration 06/2020 09/2021 Cur…" at bounding box center [314, 200] width 428 height 231
click at [292, 114] on input "Shaukat" at bounding box center [314, 116] width 128 height 20
type input "[PERSON_NAME] Collection Center"
click at [440, 118] on span at bounding box center [445, 116] width 20 height 20
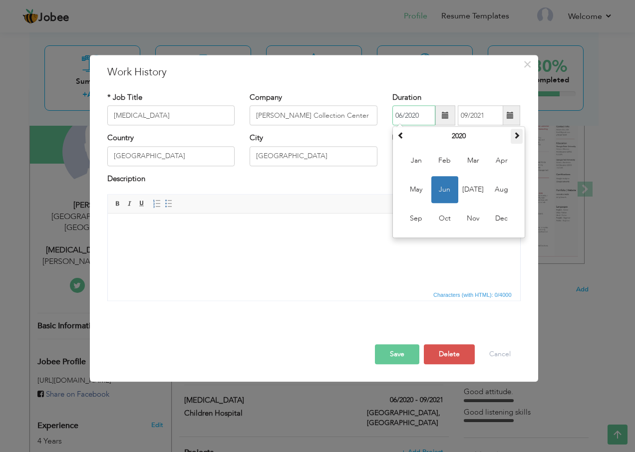
click at [514, 132] on span at bounding box center [516, 135] width 7 height 7
click at [483, 216] on span "Nov" at bounding box center [473, 219] width 27 height 27
type input "11/2021"
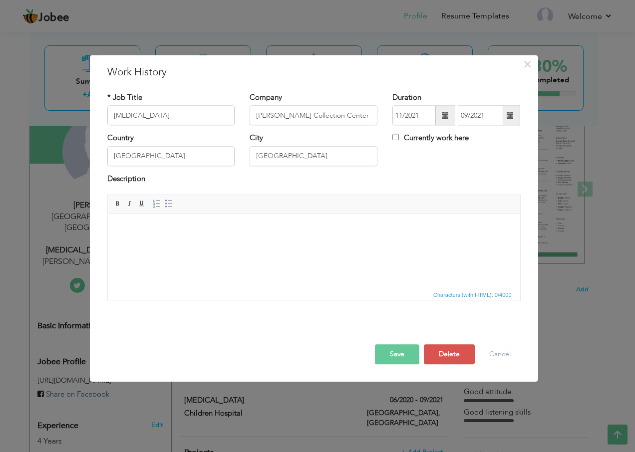
click at [427, 137] on label "Currently work here" at bounding box center [430, 138] width 76 height 10
click at [399, 137] on input "Currently work here" at bounding box center [395, 137] width 6 height 6
checkbox input "true"
click at [386, 360] on button "Save" at bounding box center [397, 355] width 44 height 20
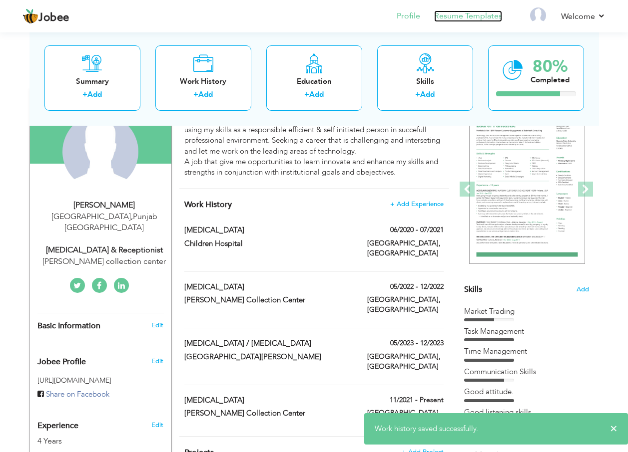
click at [448, 20] on link "Resume Templates" at bounding box center [468, 15] width 68 height 11
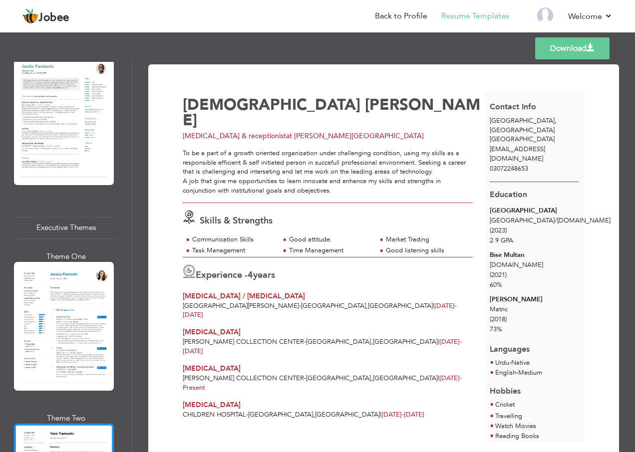
scroll to position [1698, 0]
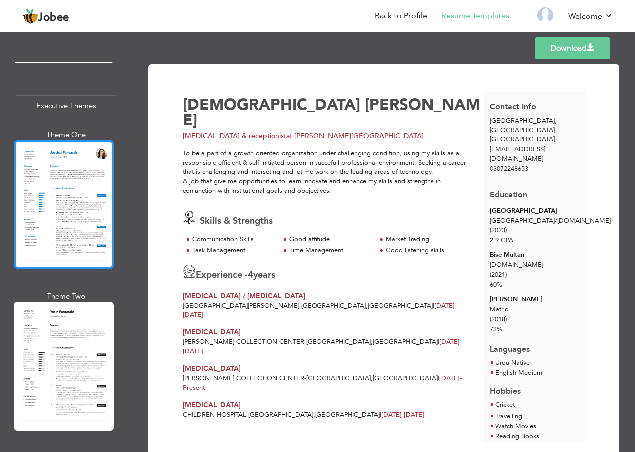
click at [76, 182] on div at bounding box center [64, 204] width 100 height 129
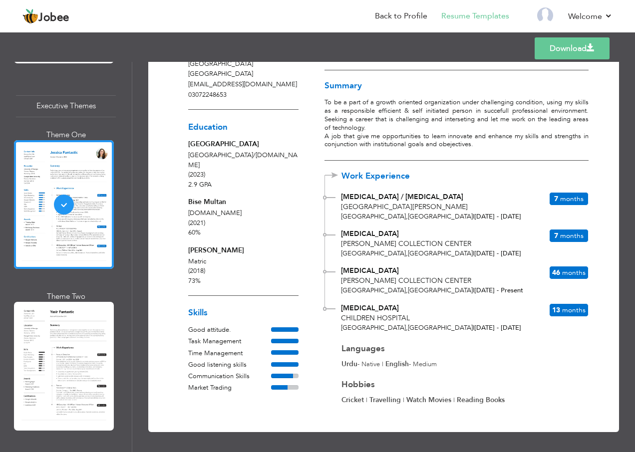
scroll to position [67, 0]
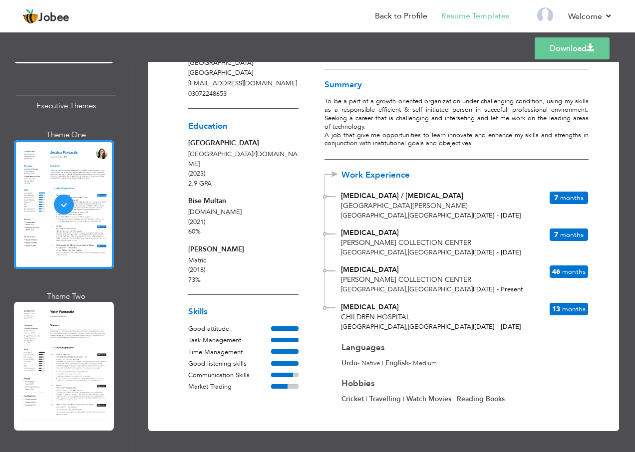
click at [566, 50] on link "Download" at bounding box center [572, 48] width 75 height 22
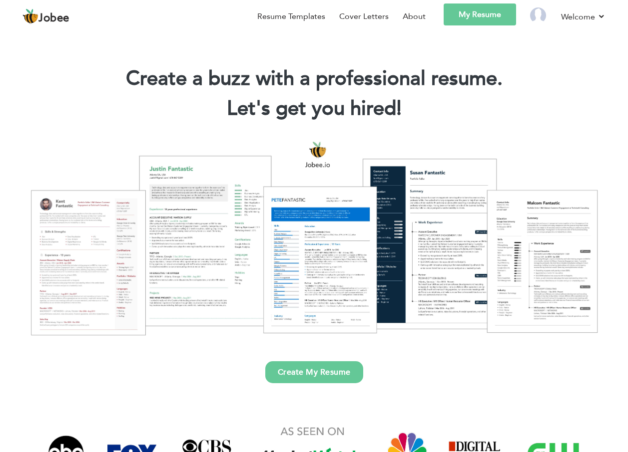
click at [497, 22] on link "My Resume" at bounding box center [479, 14] width 72 height 22
